Goal: Information Seeking & Learning: Learn about a topic

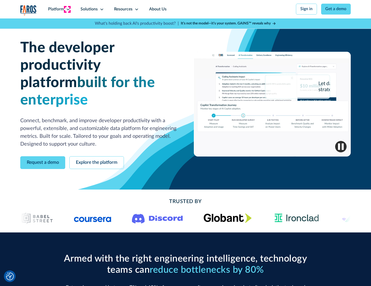
click at [67, 9] on icon at bounding box center [68, 9] width 4 height 4
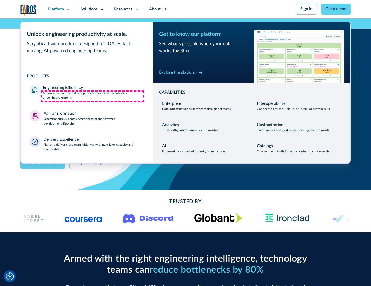
click at [93, 96] on p "Measure the complete developer experience and execute data-driven improvements" at bounding box center [93, 95] width 100 height 9
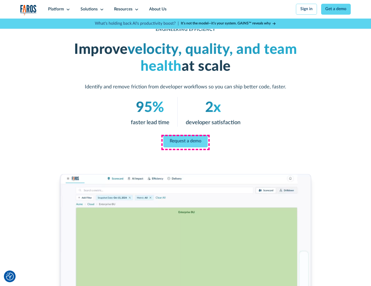
click at [185, 142] on link "Request a demo" at bounding box center [186, 141] width 44 height 12
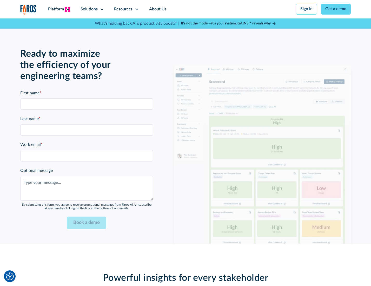
scroll to position [1132, 0]
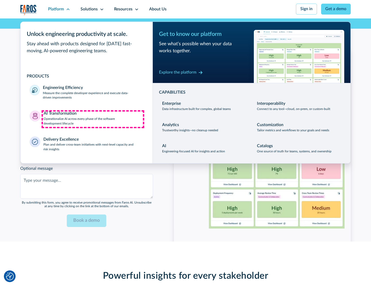
click at [93, 119] on p "Operationalize AI across every phase of the software development lifecycle" at bounding box center [94, 121] width 100 height 9
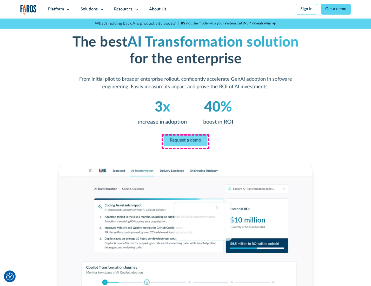
click at [185, 141] on link "Request a demo" at bounding box center [186, 140] width 44 height 12
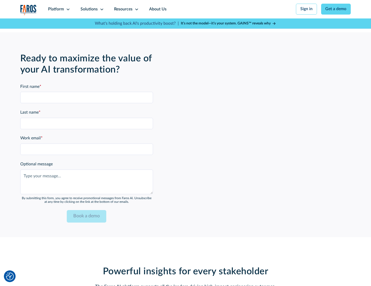
click at [58, 9] on div "Platform" at bounding box center [56, 9] width 16 height 6
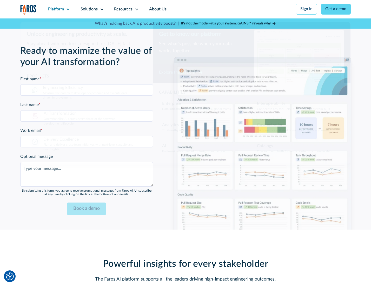
scroll to position [1257, 0]
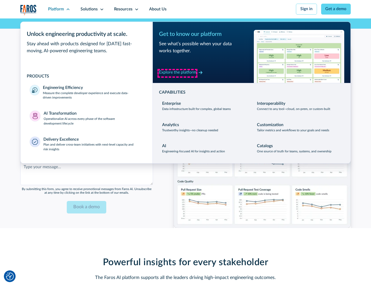
click at [178, 73] on div "Explore the platform" at bounding box center [177, 72] width 37 height 6
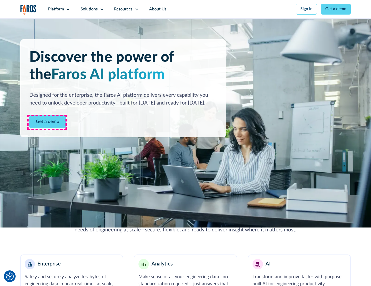
click at [47, 122] on link "Get a demo" at bounding box center [47, 121] width 36 height 13
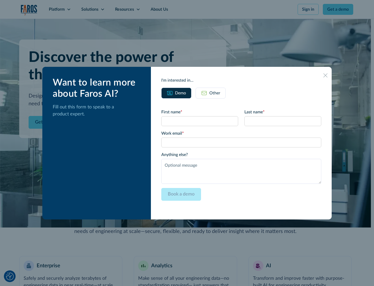
click at [215, 93] on div "Other" at bounding box center [215, 93] width 11 height 6
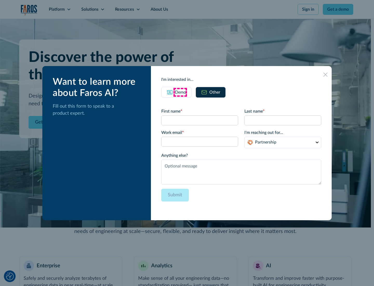
click at [180, 92] on div "Demo" at bounding box center [180, 92] width 11 height 6
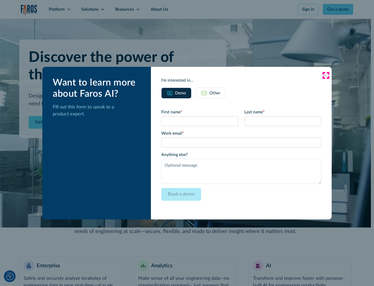
click at [326, 75] on icon at bounding box center [326, 75] width 4 height 4
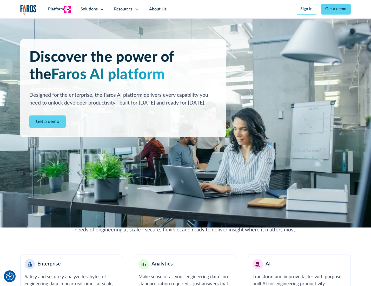
click at [67, 9] on icon at bounding box center [68, 9] width 4 height 4
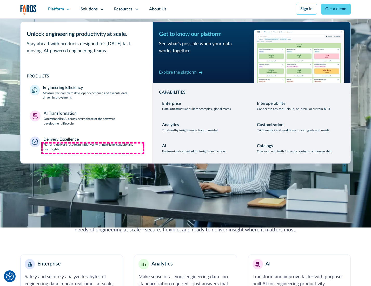
click at [93, 148] on p "Plan and deliver cross-team initiatives with next-level capacity and risk insig…" at bounding box center [93, 146] width 100 height 9
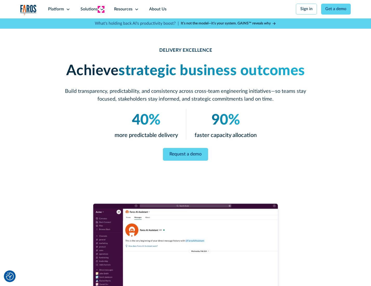
click at [101, 9] on icon at bounding box center [102, 9] width 4 height 4
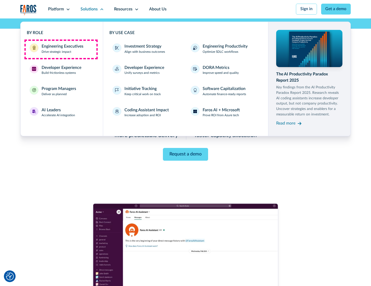
click at [61, 49] on div "Engineering Executives" at bounding box center [63, 46] width 42 height 6
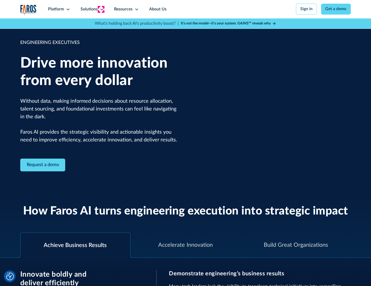
click at [101, 9] on icon at bounding box center [102, 9] width 4 height 4
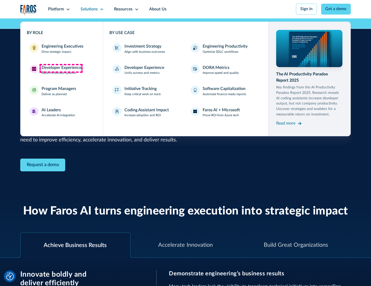
click at [61, 68] on div "Developer Experience" at bounding box center [62, 68] width 40 height 6
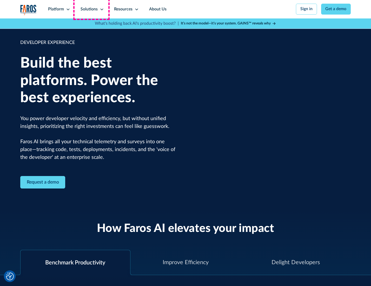
click at [92, 9] on div "Solutions" at bounding box center [89, 9] width 17 height 6
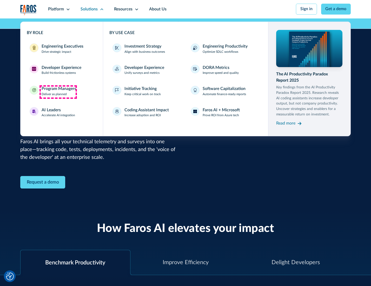
click at [58, 92] on div "Program Managers" at bounding box center [59, 89] width 35 height 6
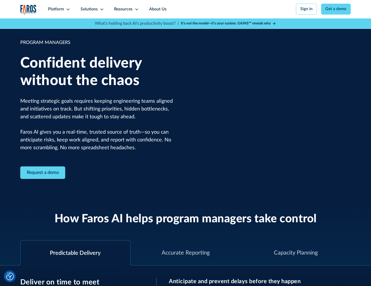
click at [101, 9] on icon at bounding box center [102, 9] width 4 height 4
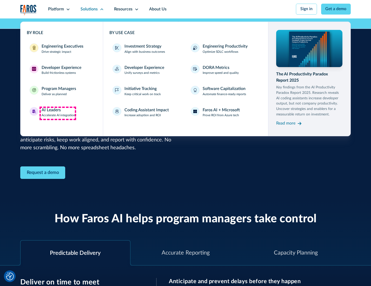
click at [58, 113] on div "AI Leaders" at bounding box center [51, 110] width 19 height 6
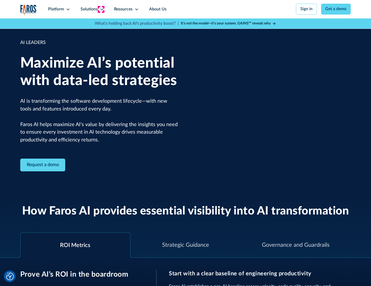
click at [101, 9] on icon at bounding box center [102, 9] width 4 height 4
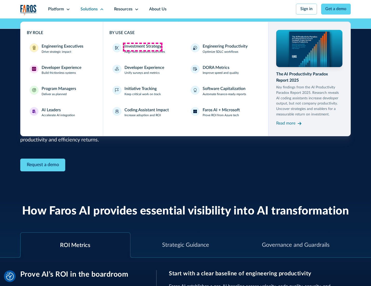
click at [142, 47] on div "Investment Strategy" at bounding box center [143, 46] width 37 height 6
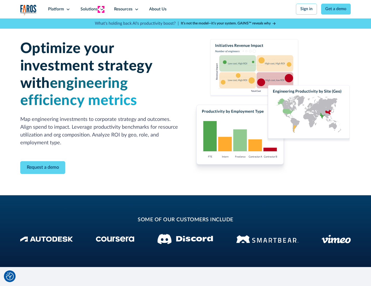
click at [101, 9] on icon at bounding box center [102, 9] width 4 height 4
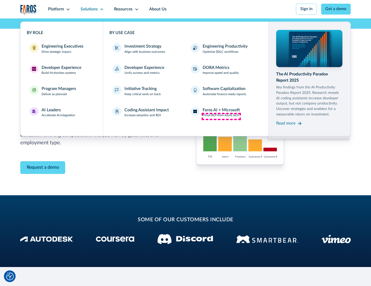
click at [221, 116] on p "Prove ROI from Azure tech" at bounding box center [221, 115] width 36 height 5
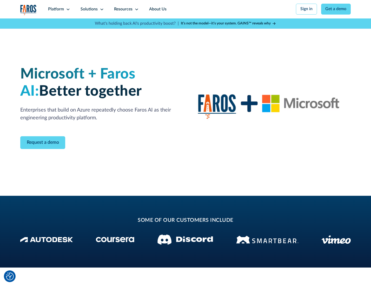
click at [101, 9] on icon at bounding box center [102, 9] width 4 height 4
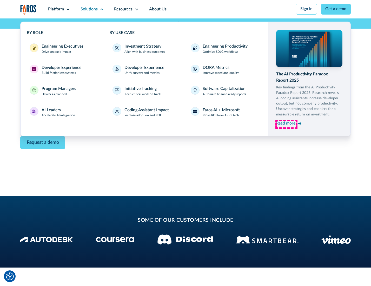
click at [287, 124] on div "Read more" at bounding box center [285, 123] width 19 height 6
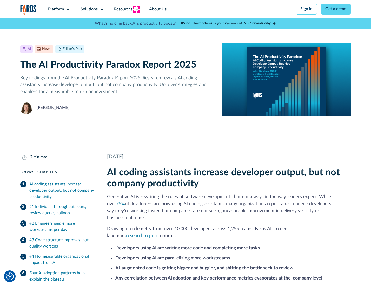
click at [136, 9] on icon at bounding box center [137, 9] width 4 height 4
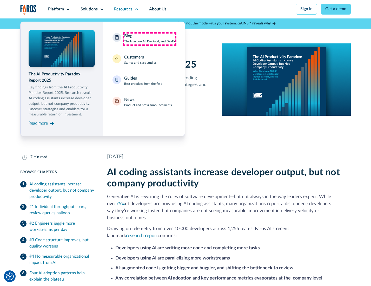
click at [150, 39] on div "Blog The latest on AI, DevProd, and DevEx" at bounding box center [149, 38] width 51 height 11
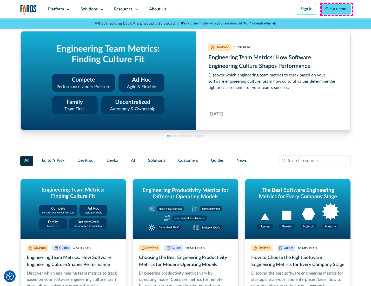
click at [337, 9] on link "Get a demo" at bounding box center [336, 9] width 30 height 11
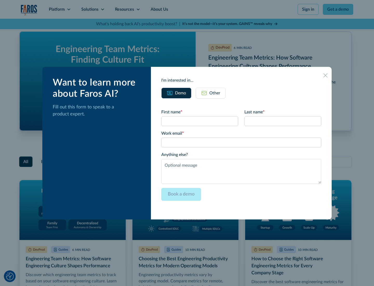
click at [211, 93] on div "Other" at bounding box center [215, 93] width 11 height 6
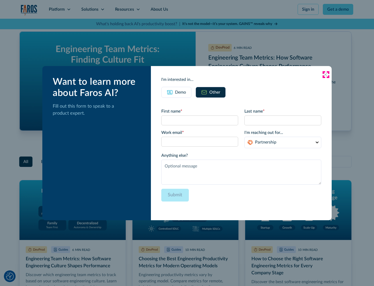
click at [326, 74] on icon at bounding box center [326, 75] width 4 height 4
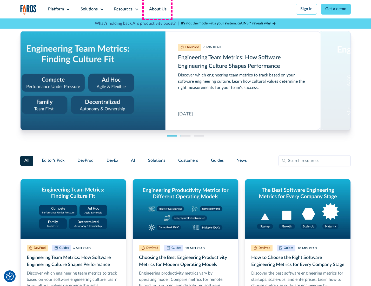
click at [157, 9] on link "About Us" at bounding box center [158, 9] width 28 height 18
